Goal: Find specific page/section

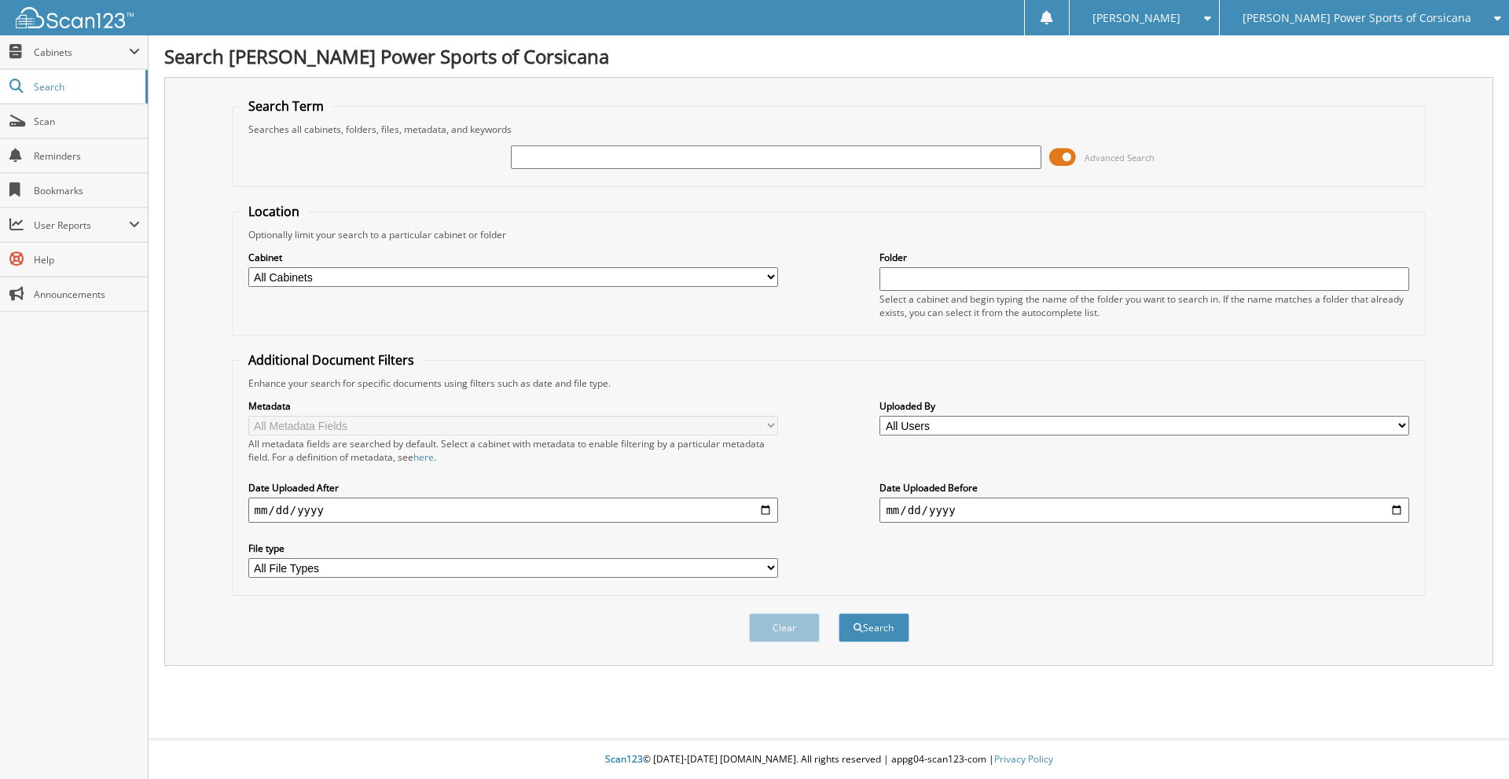
click at [543, 157] on input "text" at bounding box center [776, 157] width 530 height 24
type input "406533"
click at [838, 613] on button "Search" at bounding box center [873, 627] width 71 height 29
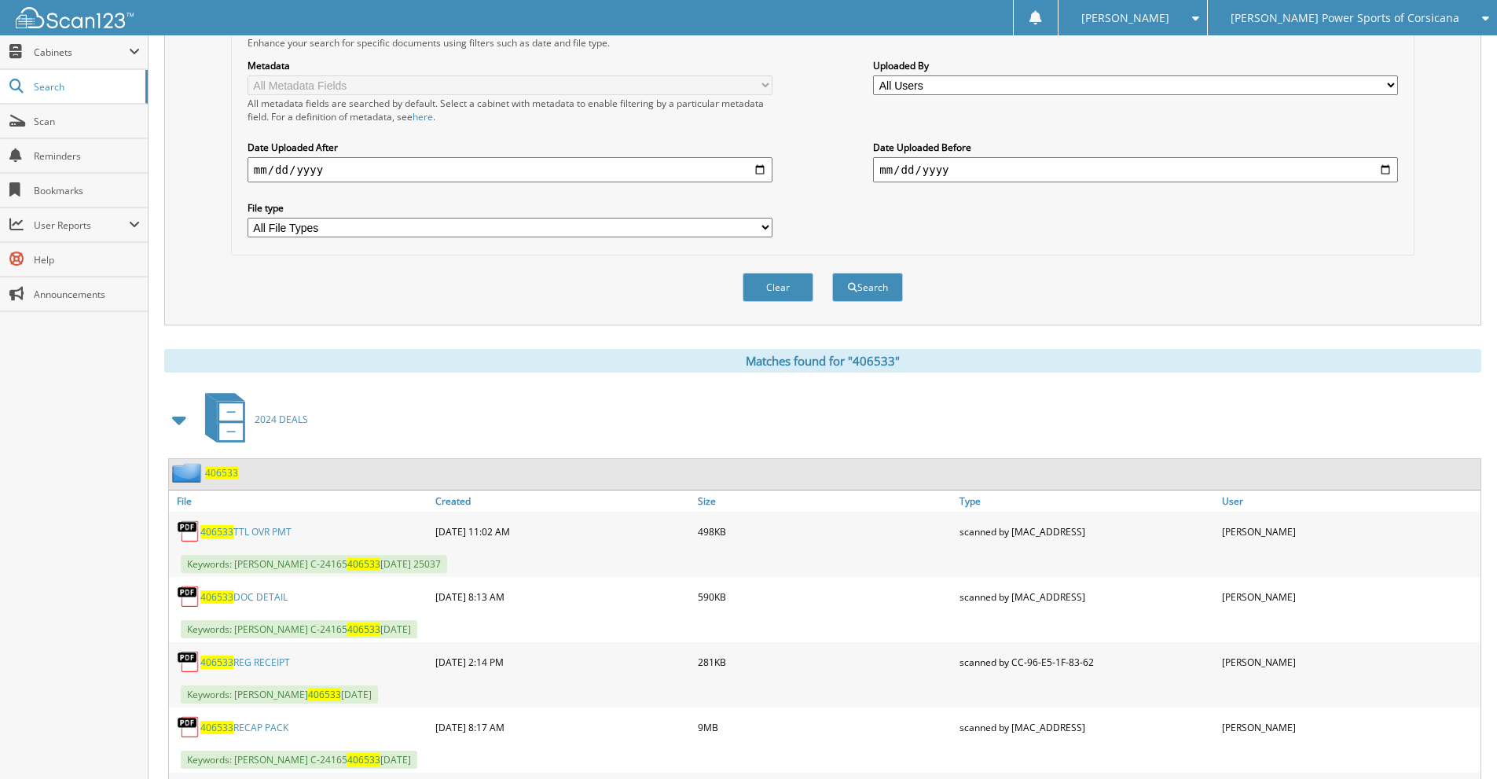
scroll to position [513, 0]
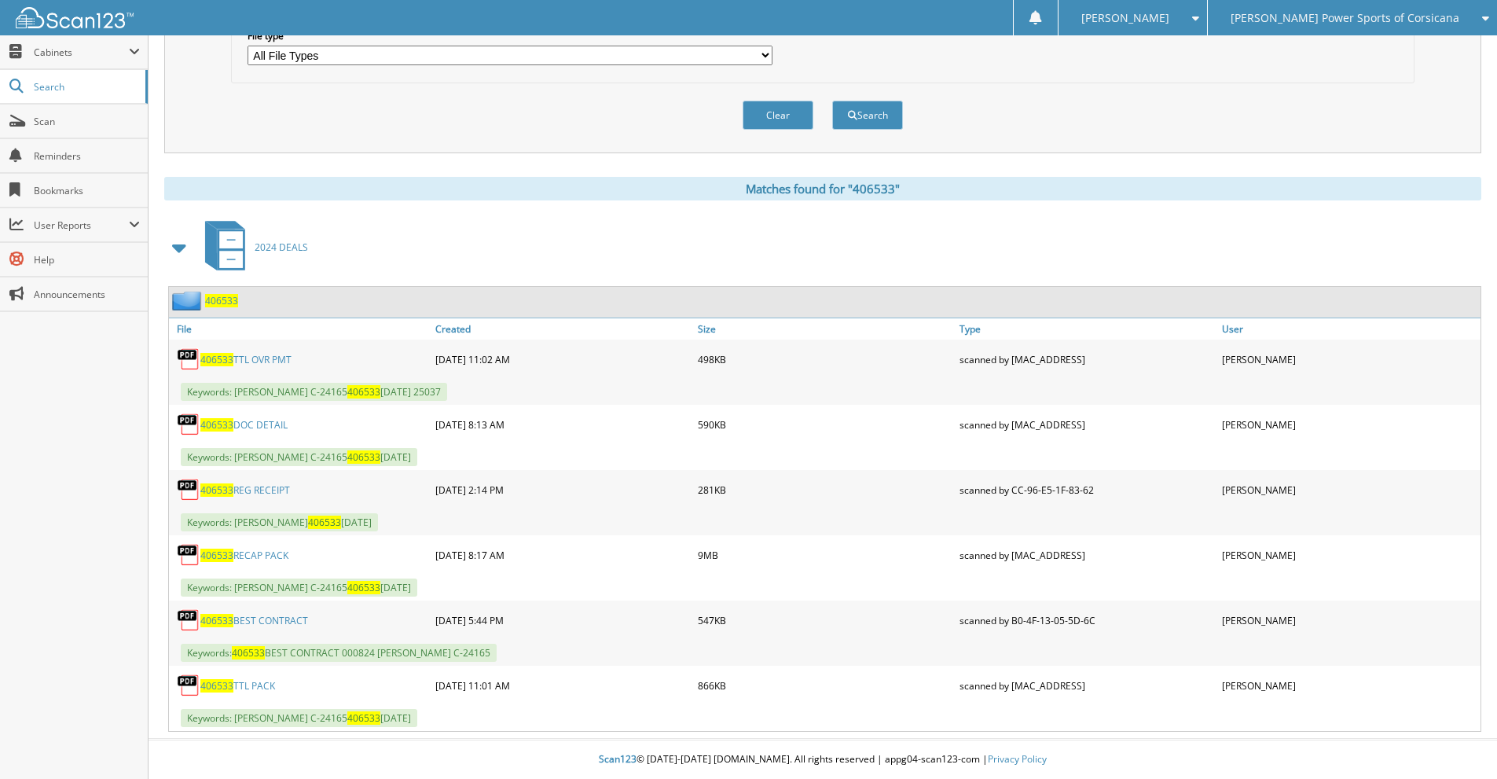
click at [258, 558] on link "406533 RECAP PACK" at bounding box center [244, 554] width 88 height 13
